Goal: Find specific page/section: Find specific page/section

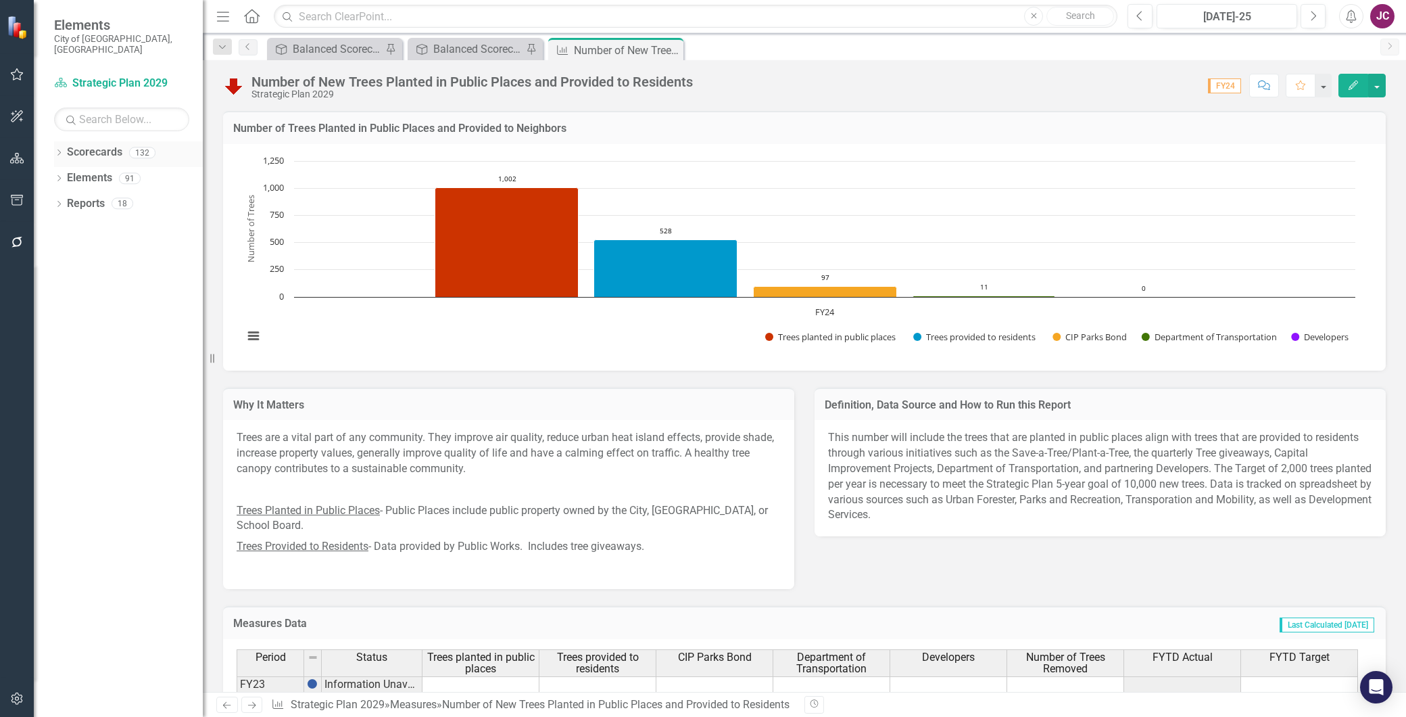
click at [58, 149] on div "Dropdown" at bounding box center [58, 154] width 9 height 11
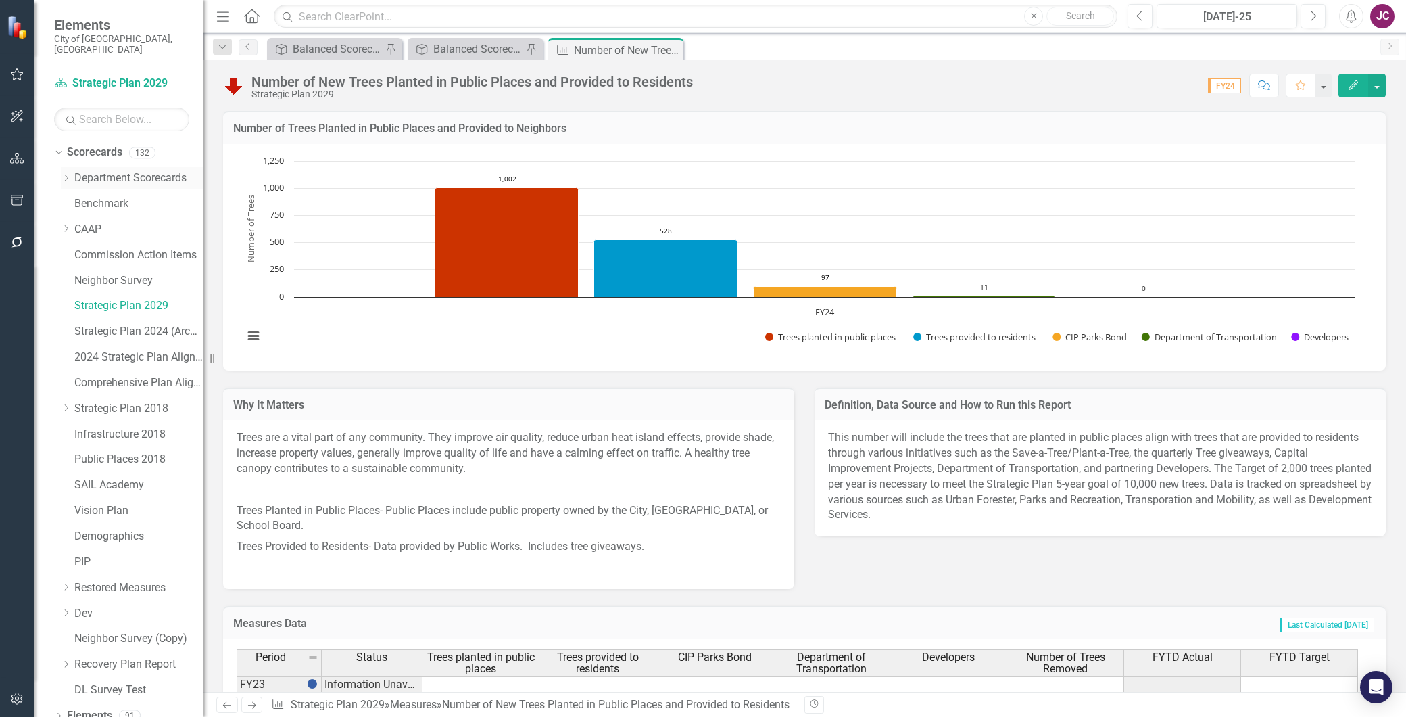
click at [62, 174] on icon "Dropdown" at bounding box center [66, 178] width 10 height 8
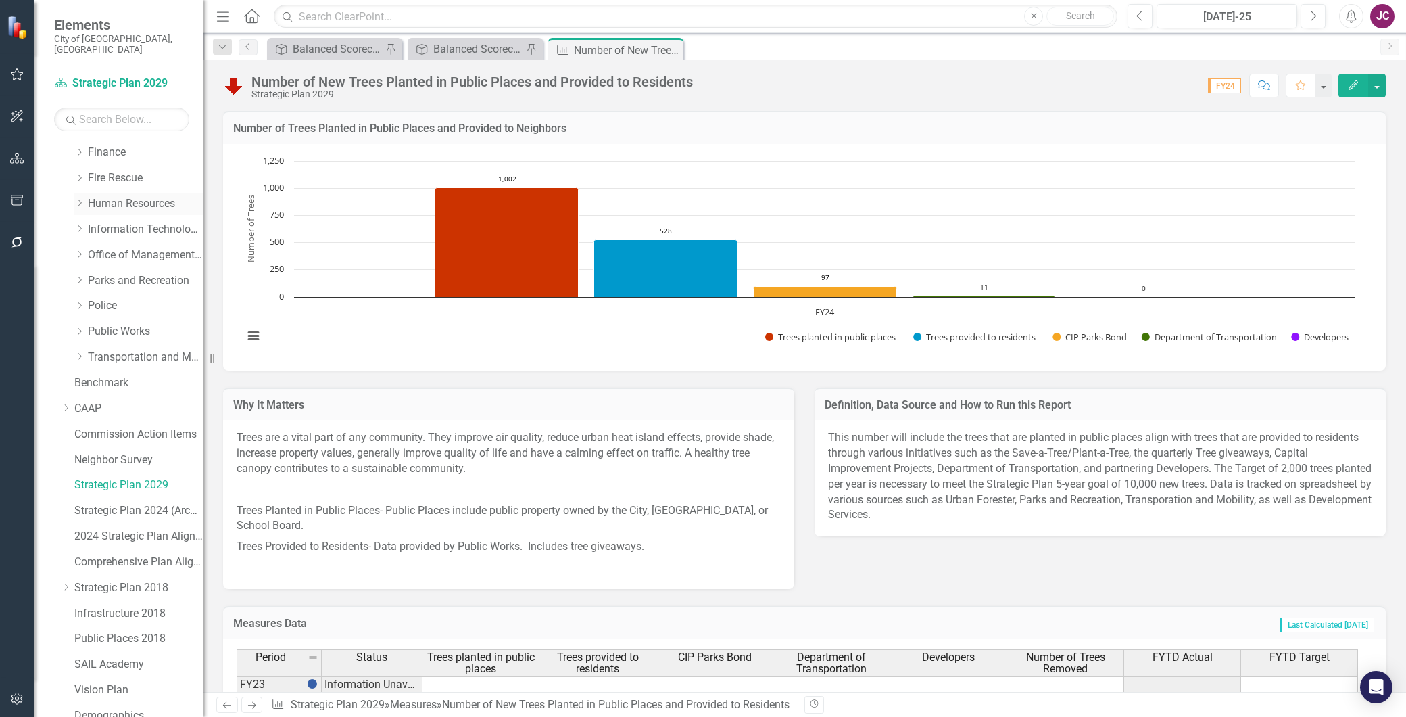
scroll to position [300, 0]
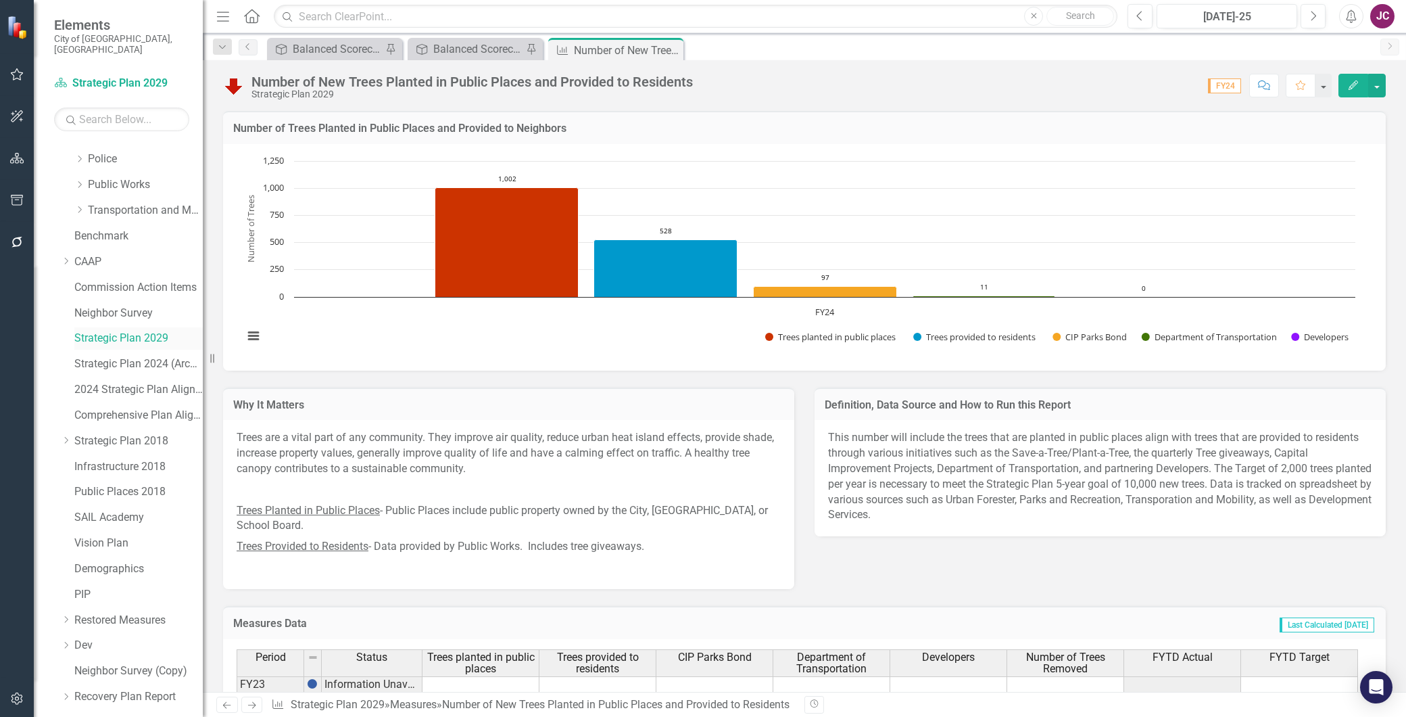
click at [92, 331] on link "Strategic Plan 2029" at bounding box center [138, 339] width 128 height 16
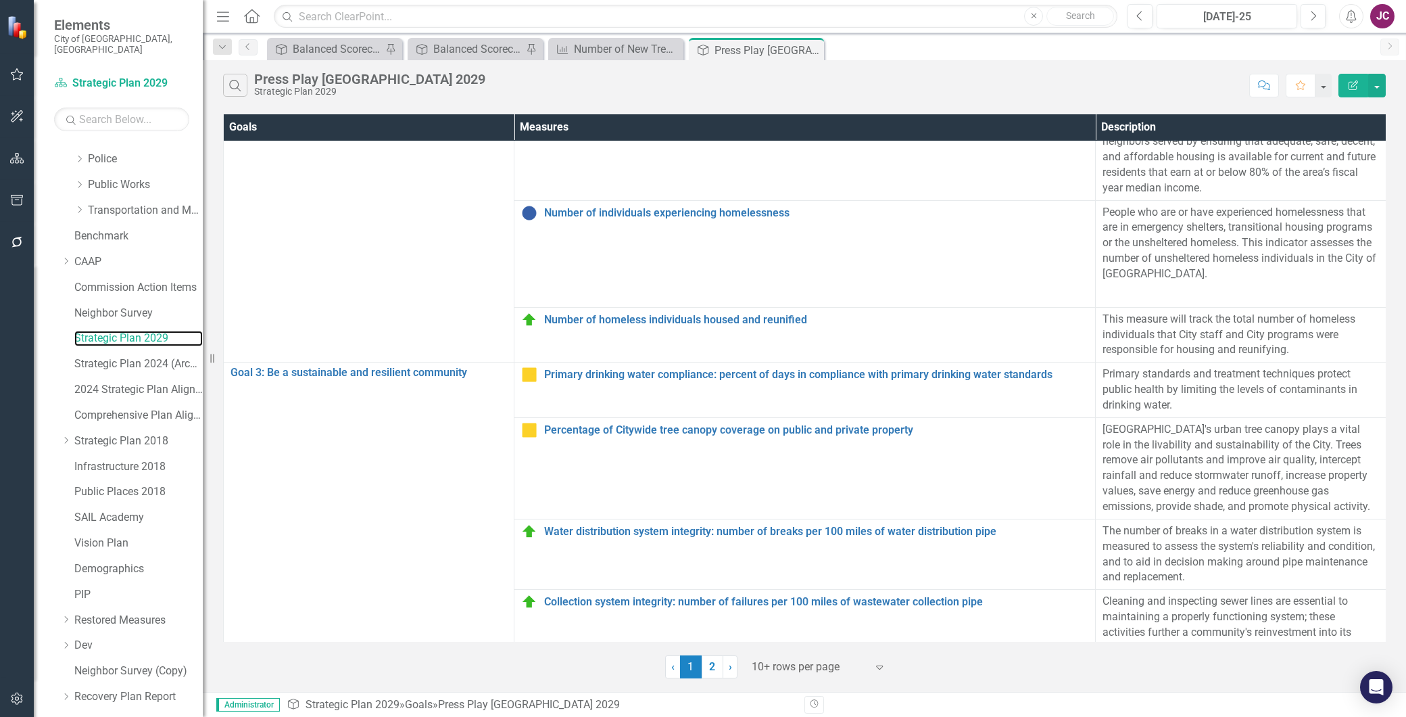
scroll to position [469, 0]
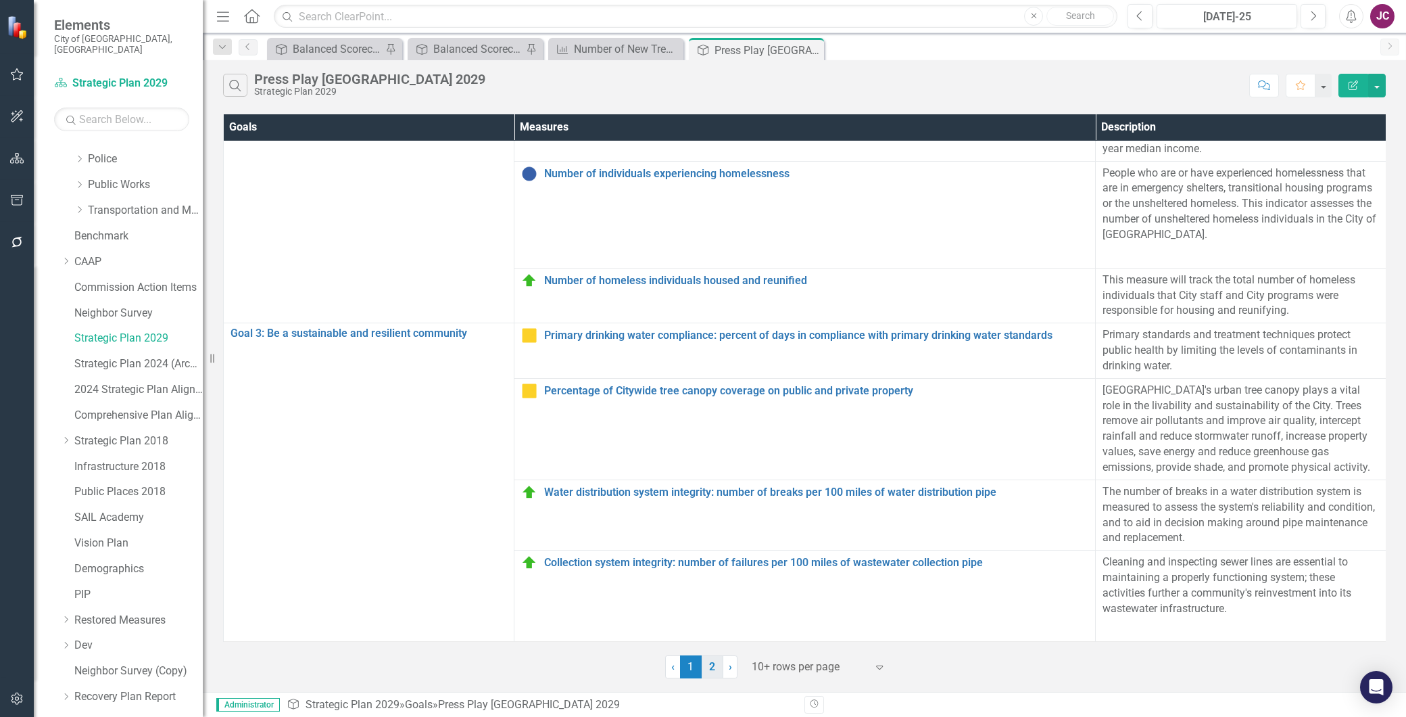
click at [712, 664] on link "2" at bounding box center [713, 666] width 22 height 23
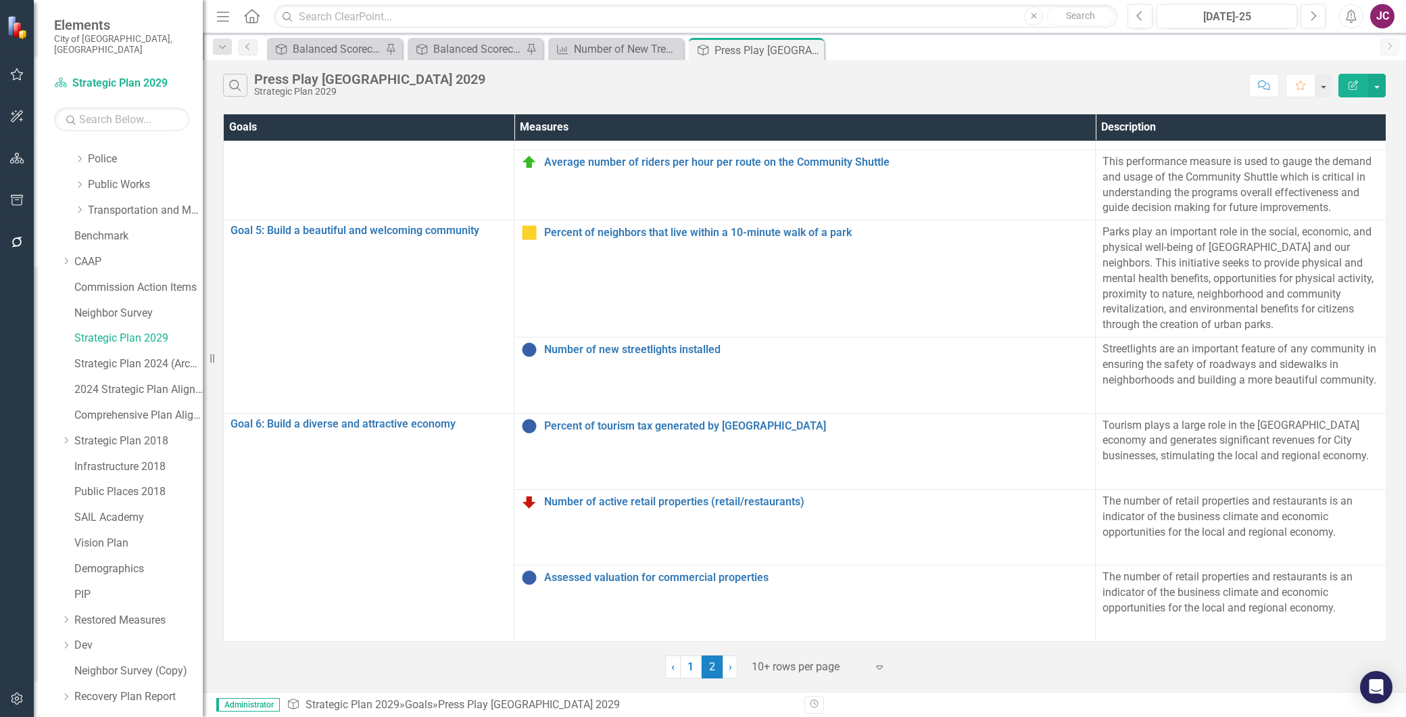
scroll to position [353, 0]
click at [327, 17] on input "text" at bounding box center [696, 17] width 844 height 24
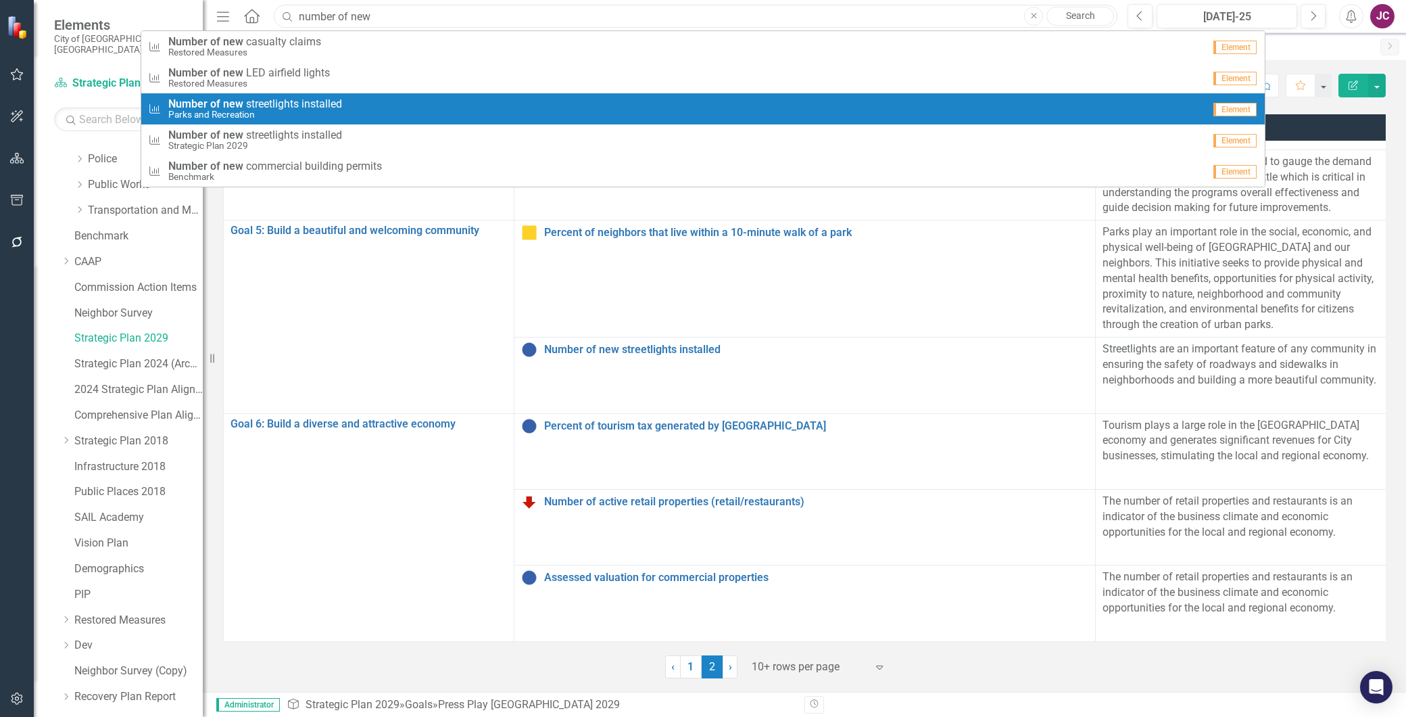
type input "number of new"
click at [346, 118] on div "Measures Number of new s t r e e t l i g h t s i n s t a l l e d Parks and Recr…" at bounding box center [676, 109] width 1056 height 22
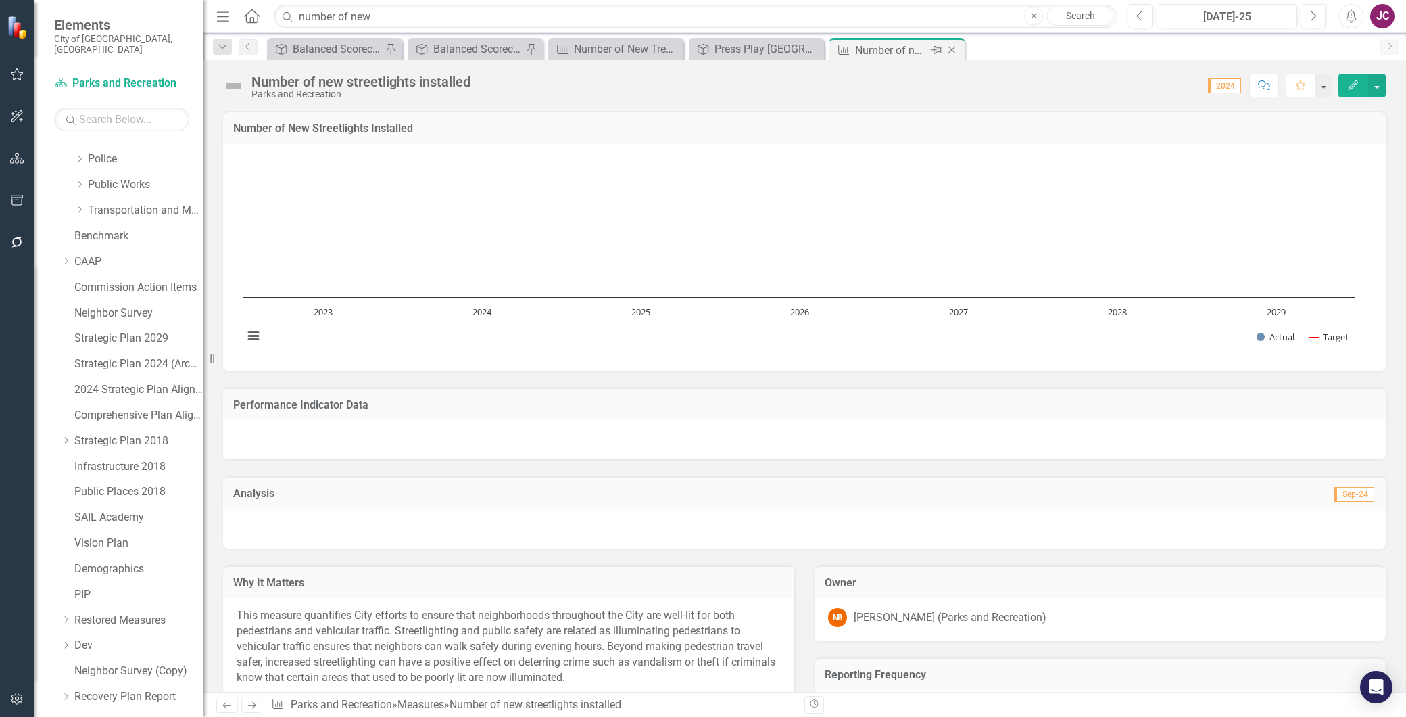
click at [950, 50] on icon "Close" at bounding box center [952, 50] width 14 height 11
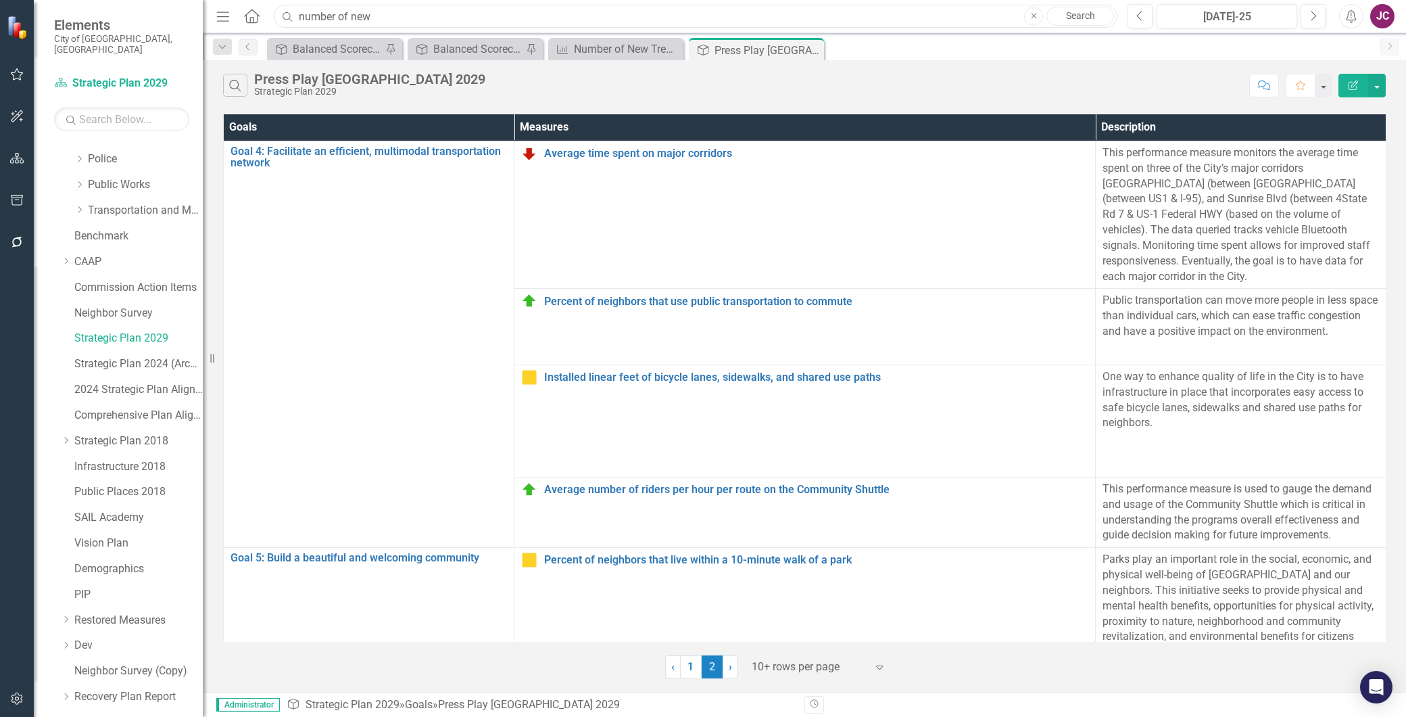
drag, startPoint x: 400, startPoint y: 14, endPoint x: 231, endPoint y: 12, distance: 168.4
click at [231, 12] on div "Menu Home Search number of new Close Search" at bounding box center [663, 16] width 901 height 26
click at [492, 9] on input "number of new" at bounding box center [696, 17] width 844 height 24
click at [490, 18] on input "number of new" at bounding box center [696, 17] width 844 height 24
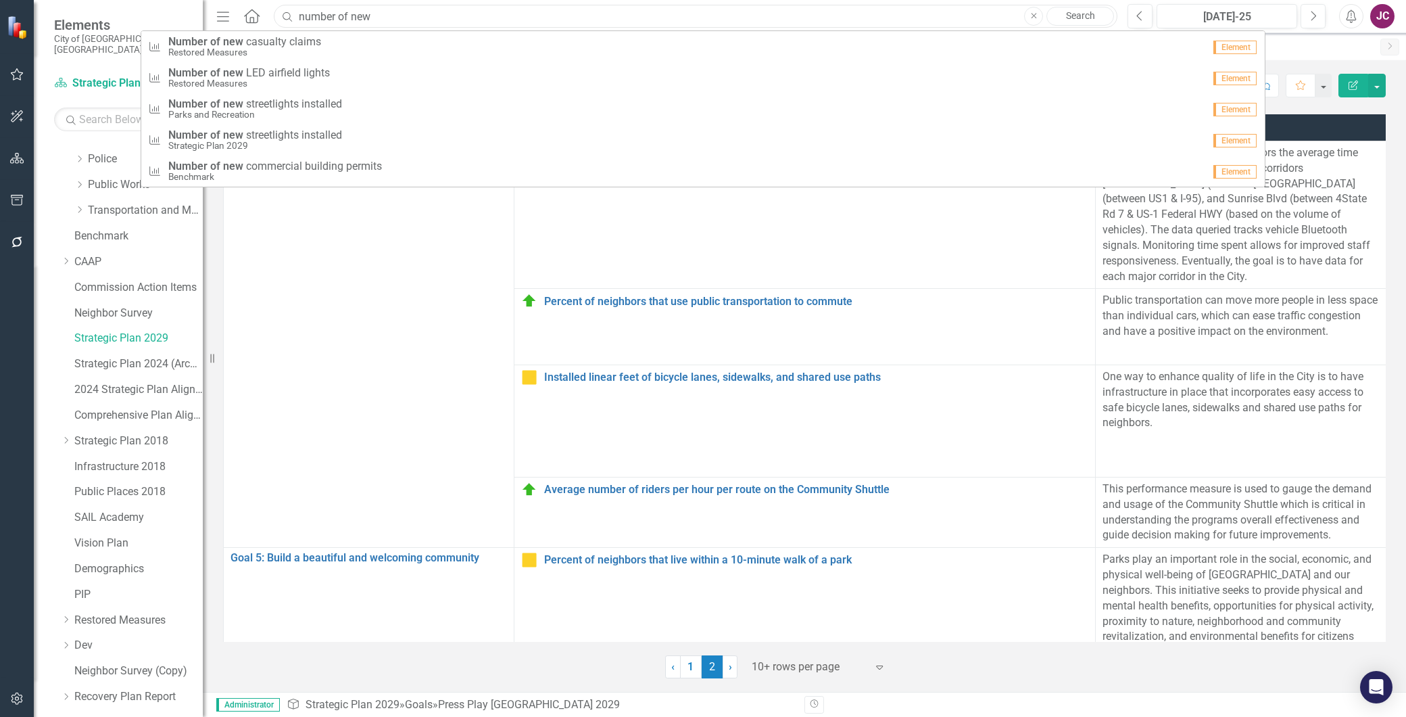
click at [490, 18] on input "number of new" at bounding box center [696, 17] width 844 height 24
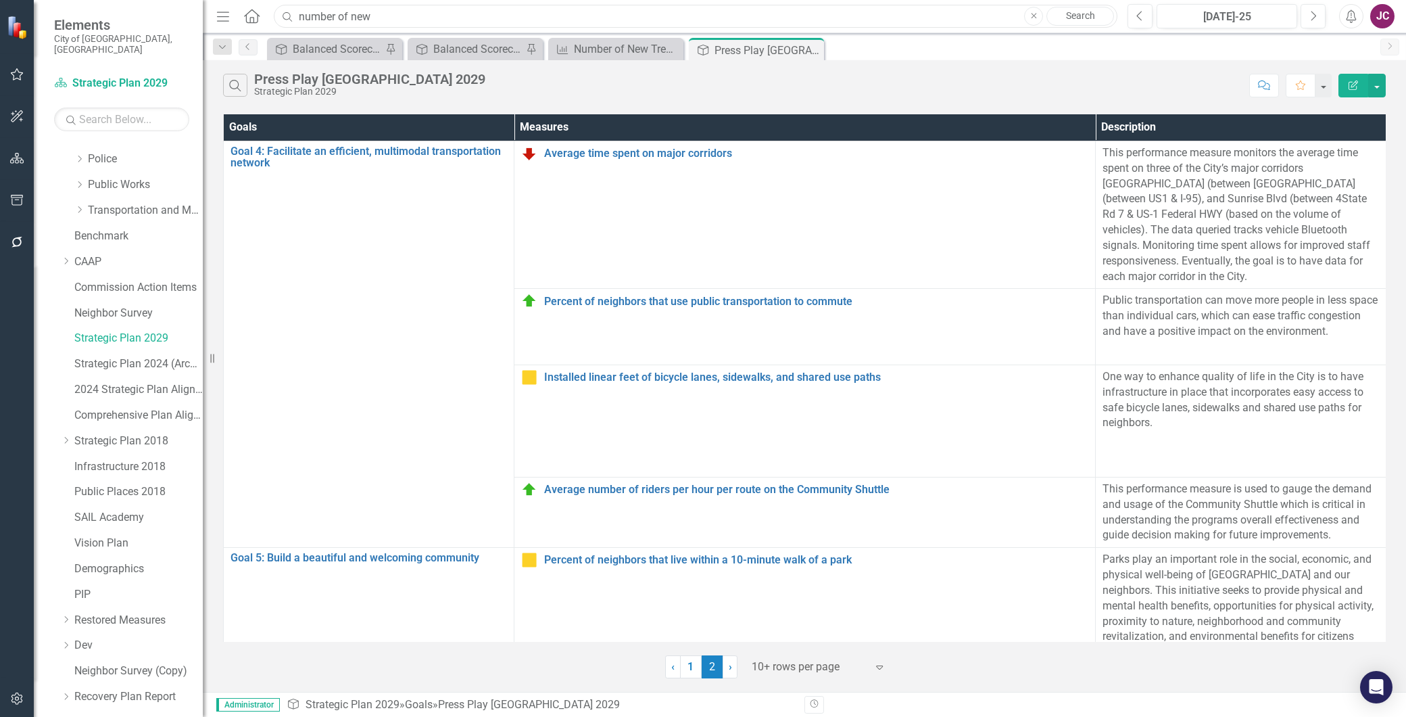
click at [490, 18] on input "number of new" at bounding box center [696, 17] width 844 height 24
drag, startPoint x: 490, startPoint y: 18, endPoint x: 281, endPoint y: 16, distance: 208.9
click at [281, 16] on div "Search number of new Close Search" at bounding box center [692, 17] width 844 height 24
click at [533, 2] on div "Menu Home Search number of new Close Search Previous [DATE]-25 Next Alerts JC U…" at bounding box center [805, 16] width 1204 height 33
drag, startPoint x: 402, startPoint y: 17, endPoint x: 255, endPoint y: 14, distance: 146.8
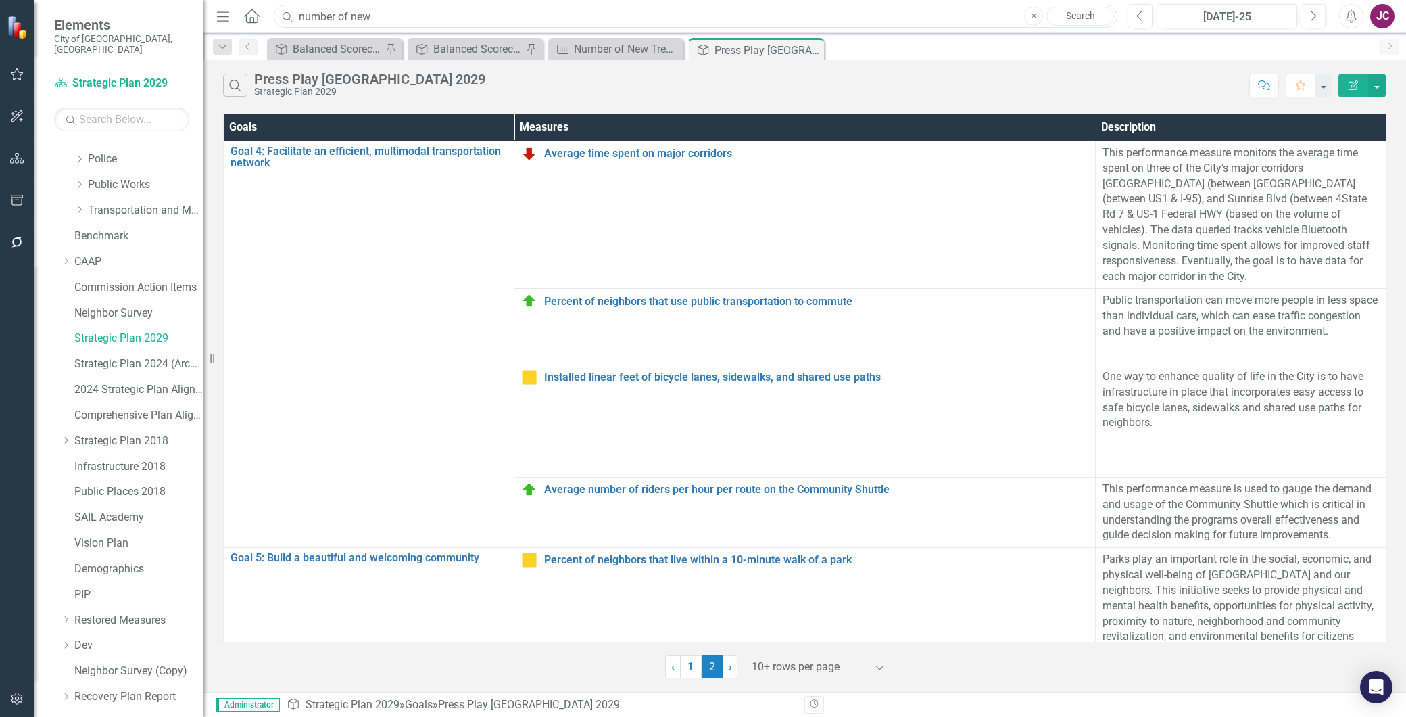
click at [255, 14] on div "Menu Home Search number of new Close Search" at bounding box center [663, 16] width 901 height 26
drag, startPoint x: 1035, startPoint y: 17, endPoint x: 1029, endPoint y: 22, distance: 8.1
click at [1035, 17] on icon "button" at bounding box center [1033, 15] width 5 height 5
click at [360, 23] on input "text" at bounding box center [696, 17] width 844 height 24
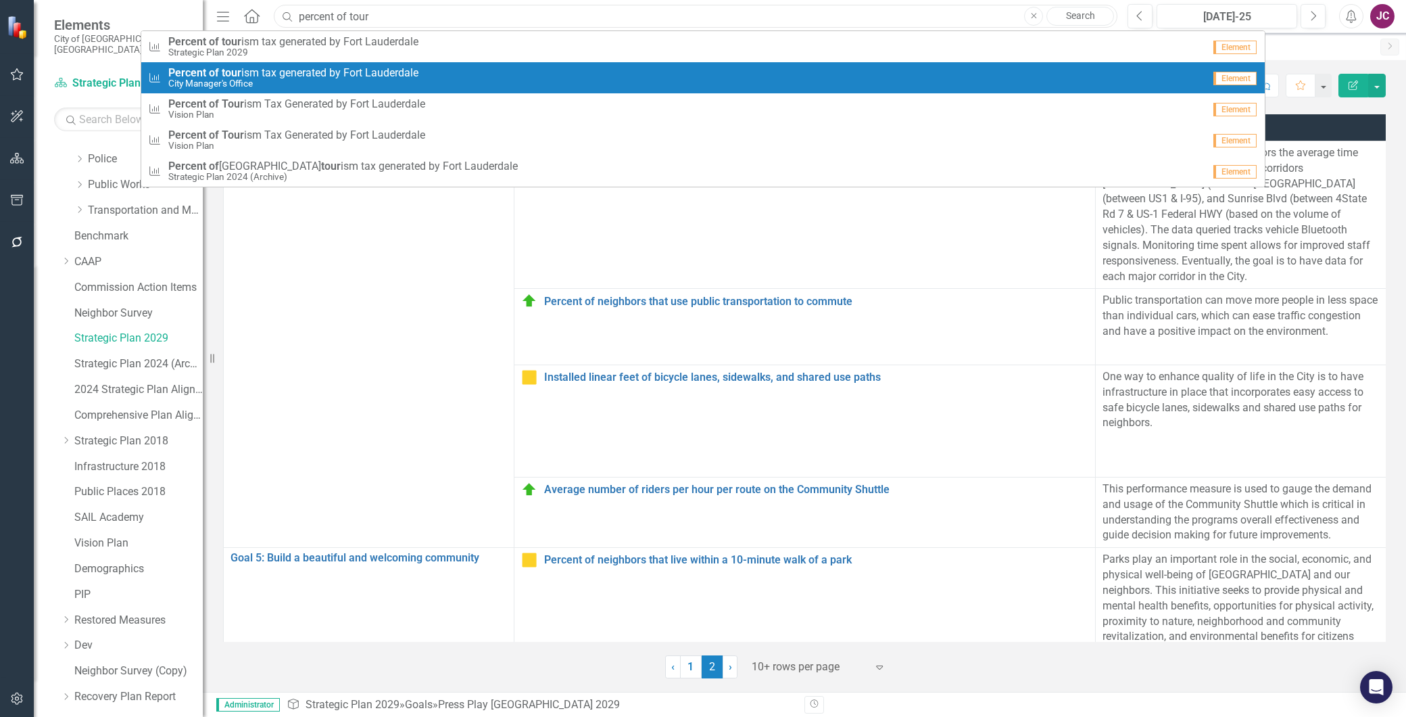
type input "percent of tour"
click at [266, 85] on small "City Manager's Office" at bounding box center [293, 83] width 250 height 10
